Goal: Contribute content: Add original content to the website for others to see

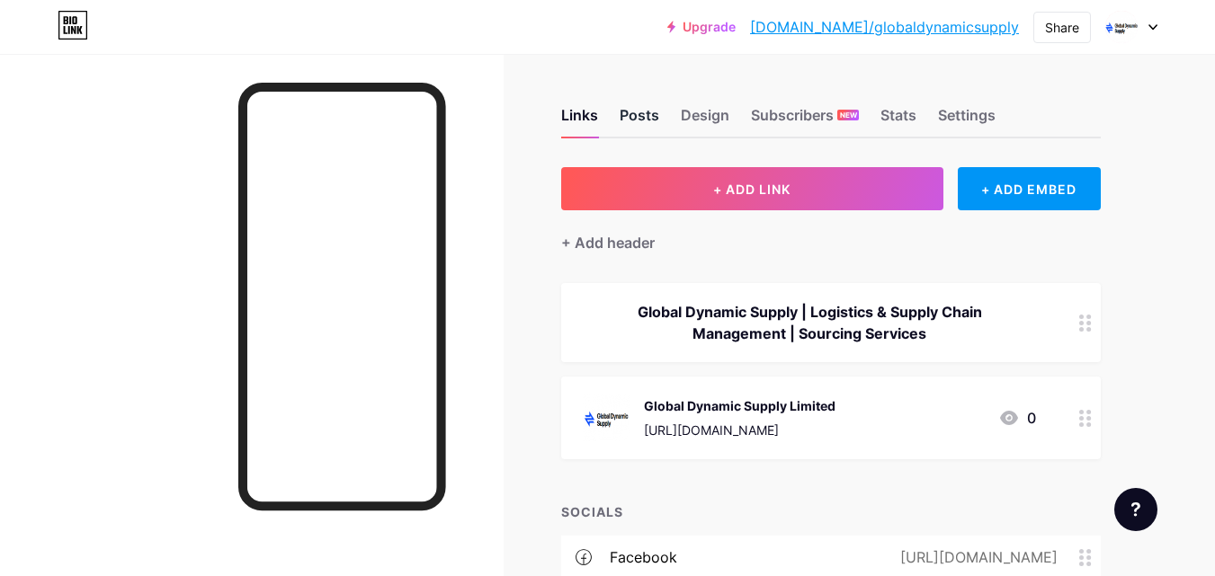
click at [644, 108] on div "Posts" at bounding box center [640, 120] width 40 height 32
click at [598, 109] on div "Links" at bounding box center [579, 120] width 37 height 32
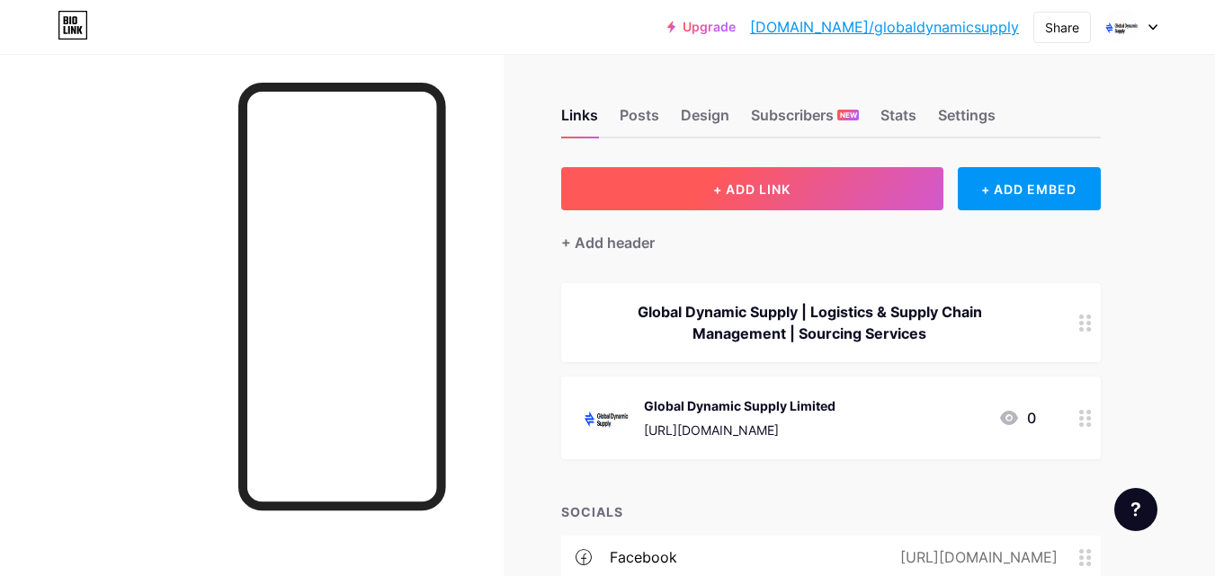
click at [705, 187] on button "+ ADD LINK" at bounding box center [752, 188] width 382 height 43
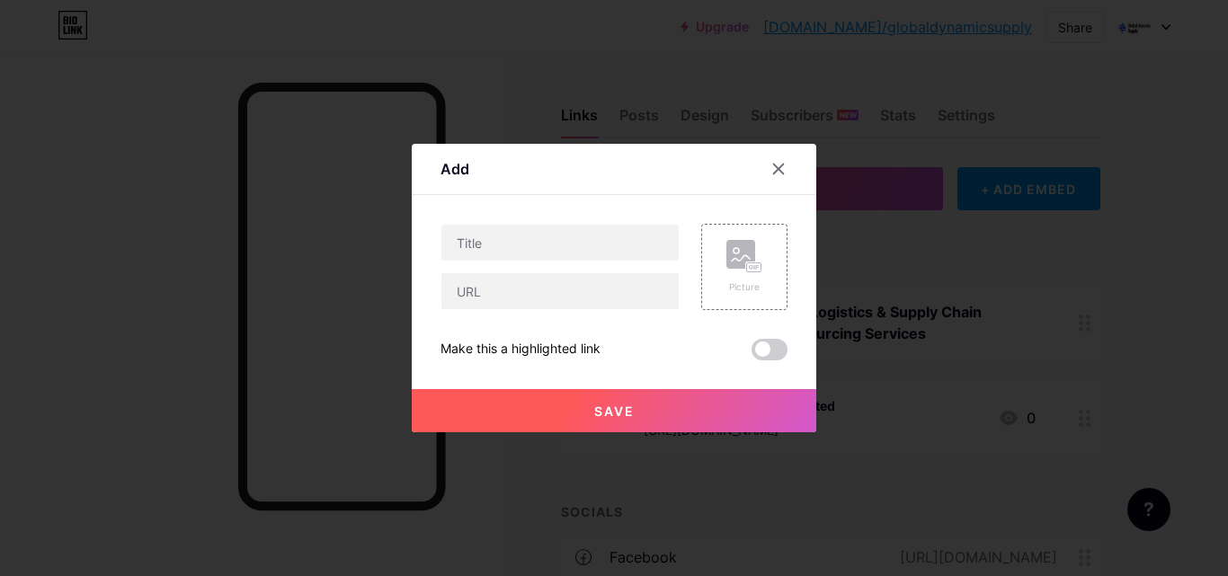
click at [593, 223] on div "Content YouTube Play YouTube video without leaving your page. ADD Vimeo Play Vi…" at bounding box center [614, 277] width 347 height 165
click at [518, 245] on input "text" at bounding box center [560, 243] width 237 height 36
paste input "Seamless Global Shipping with International Air Freight Services"
type input "Seamless Global Shipping with International Air Freight Services"
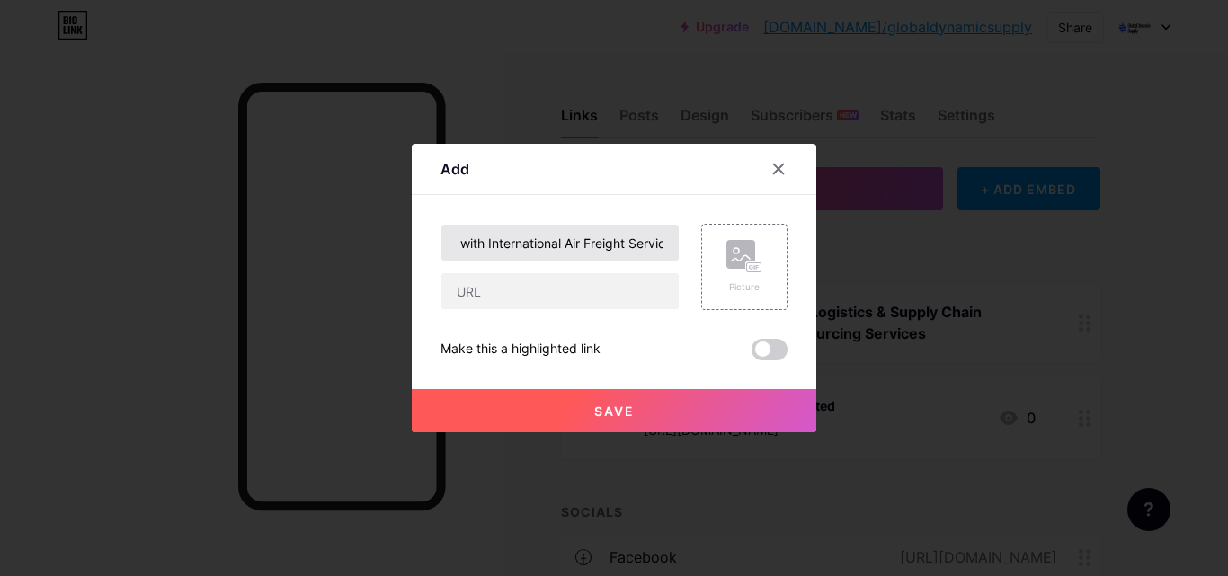
scroll to position [0, 0]
click at [529, 289] on input "text" at bounding box center [560, 291] width 237 height 36
paste input "[URL][DOMAIN_NAME]"
type input "[URL][DOMAIN_NAME]"
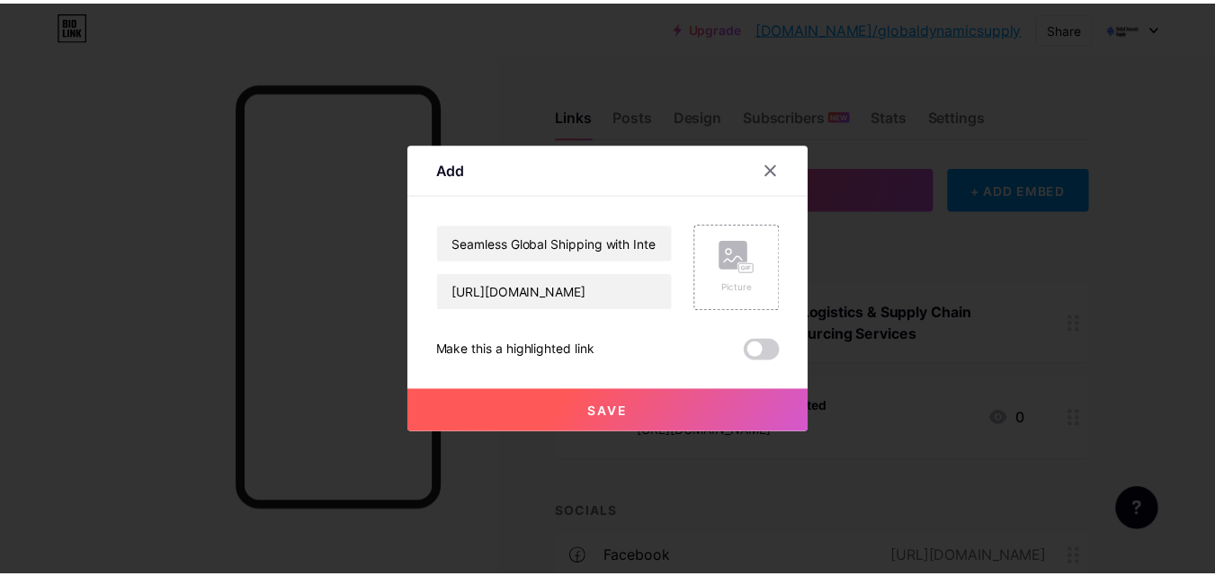
scroll to position [0, 0]
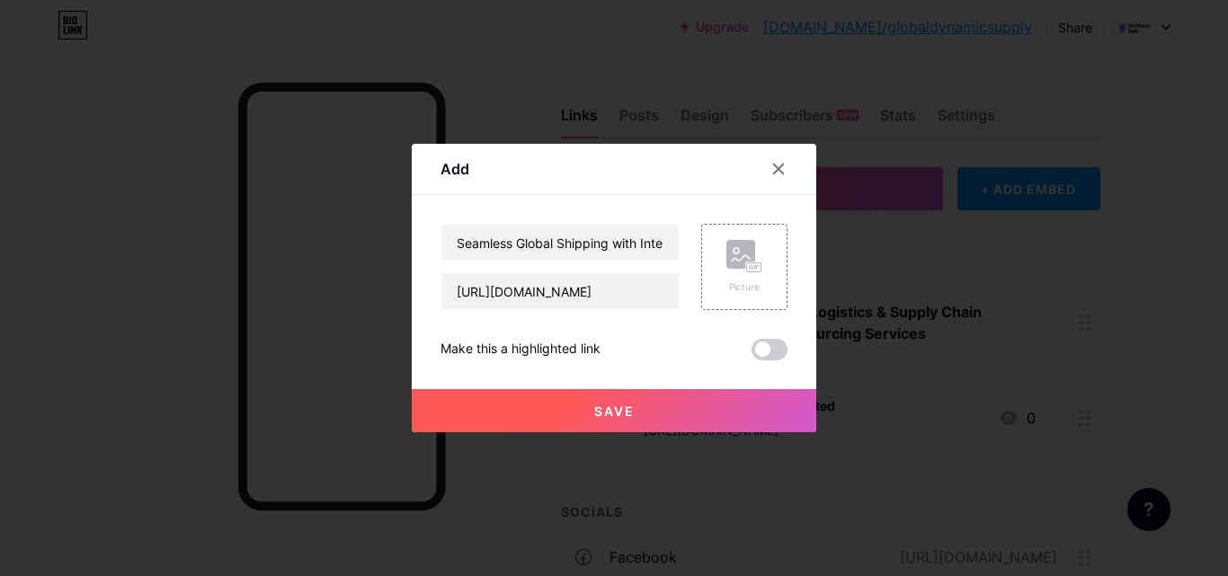
click at [574, 407] on button "Save" at bounding box center [614, 410] width 405 height 43
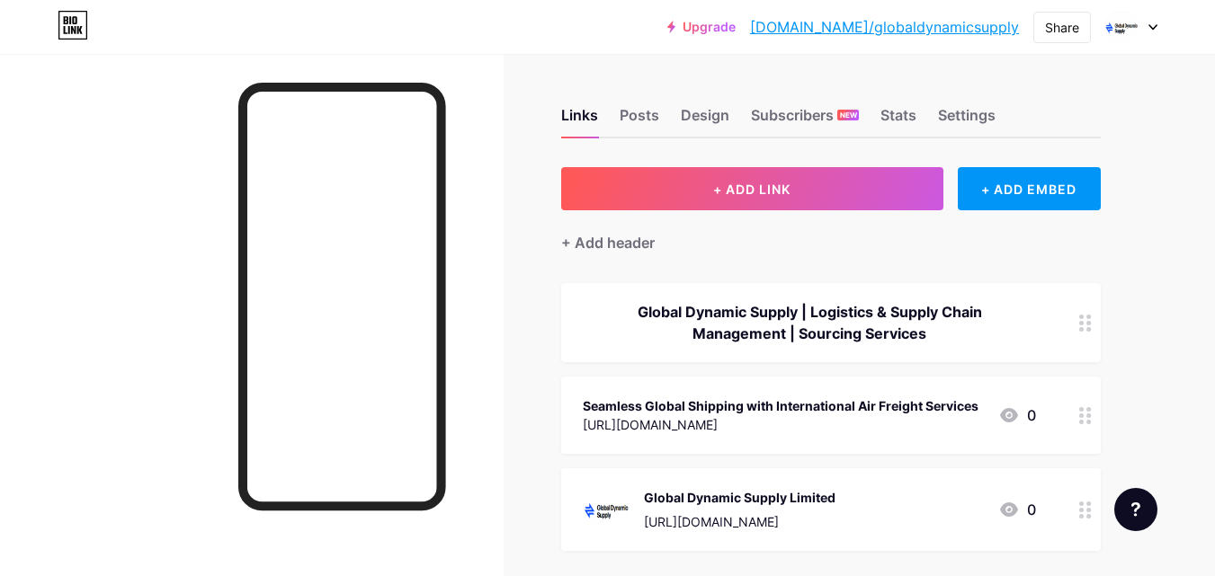
click at [1009, 407] on icon at bounding box center [1009, 416] width 22 height 22
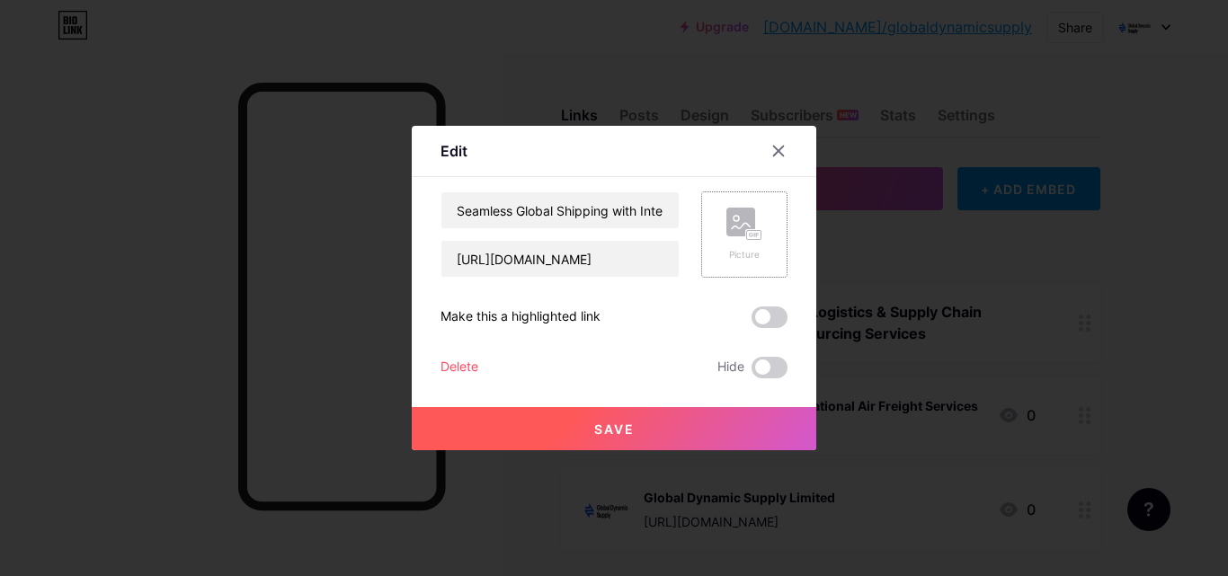
click at [757, 213] on div "Picture" at bounding box center [744, 235] width 86 height 86
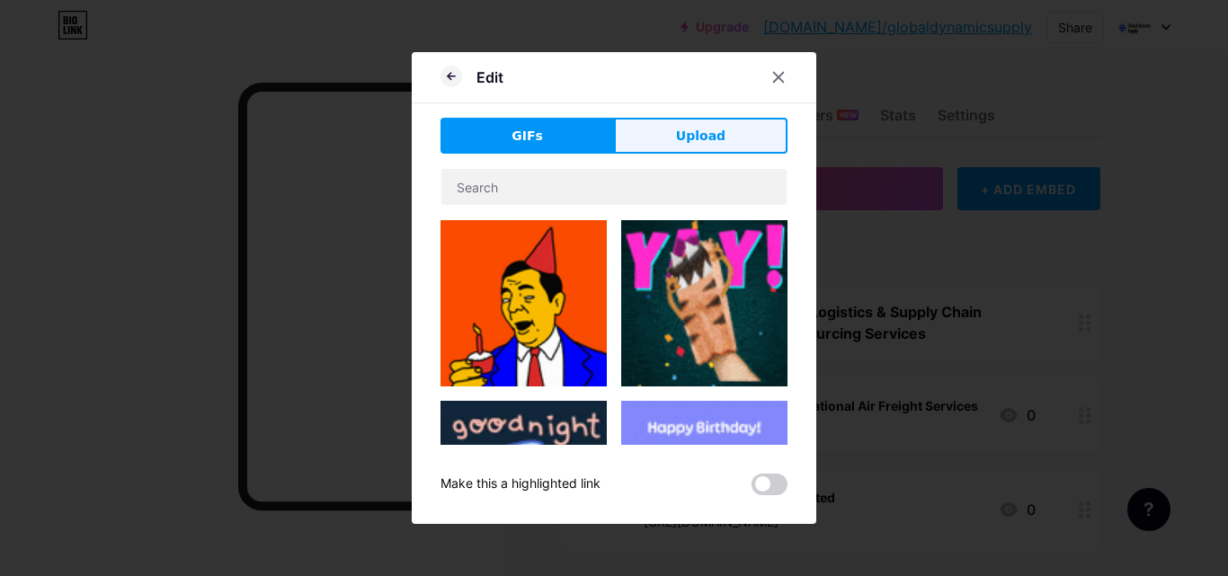
click at [697, 127] on span "Upload" at bounding box center [700, 136] width 49 height 19
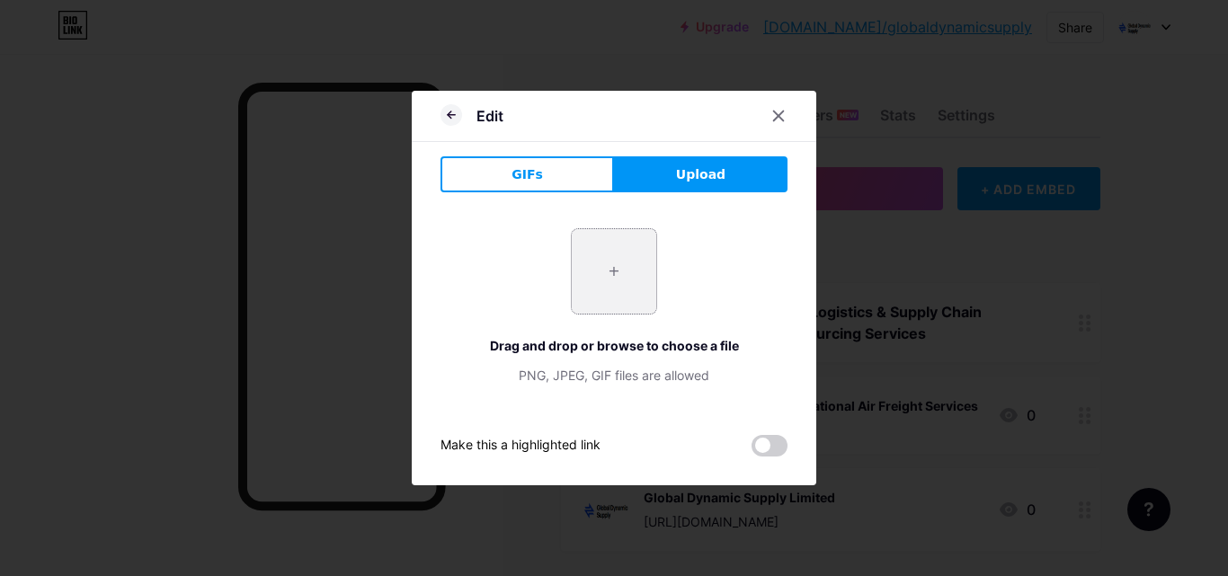
click at [620, 264] on input "file" at bounding box center [614, 271] width 85 height 85
type input "C:\fakepath\International Air Freight Services.jpg"
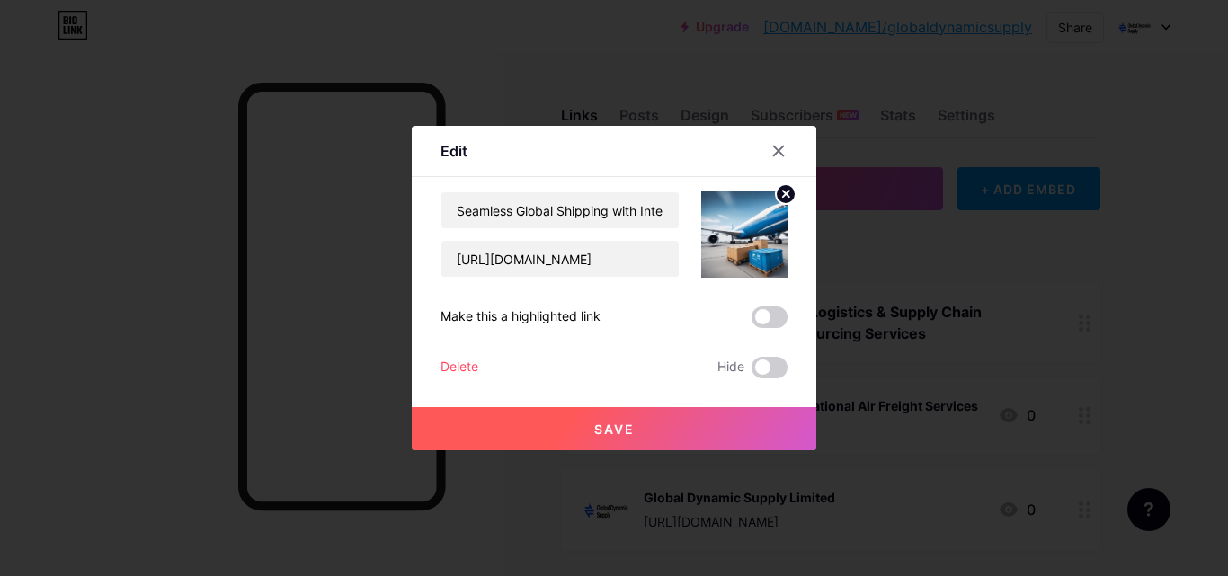
click at [689, 417] on button "Save" at bounding box center [614, 428] width 405 height 43
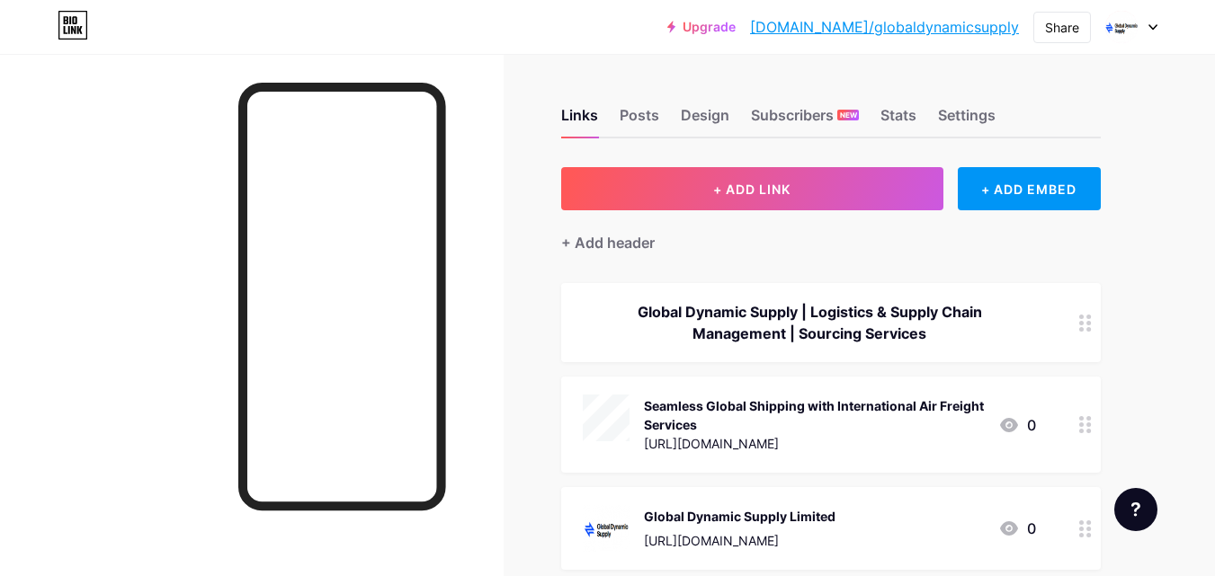
click at [942, 35] on link "[DOMAIN_NAME]/globaldynamicsupply" at bounding box center [884, 27] width 269 height 22
